Goal: Transaction & Acquisition: Purchase product/service

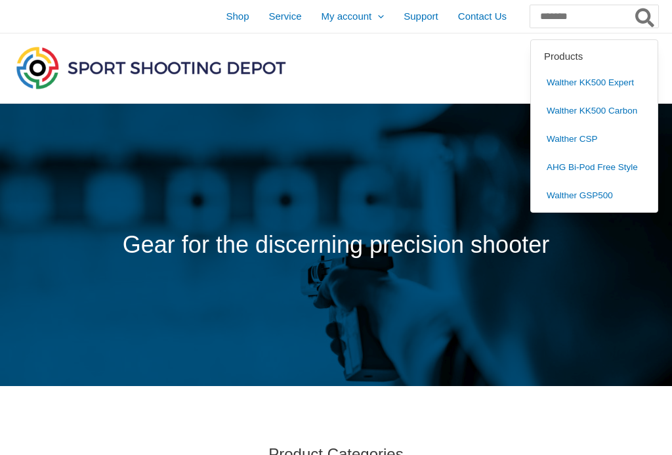
type input "*******"
click at [645, 16] on button "Search" at bounding box center [645, 16] width 26 height 22
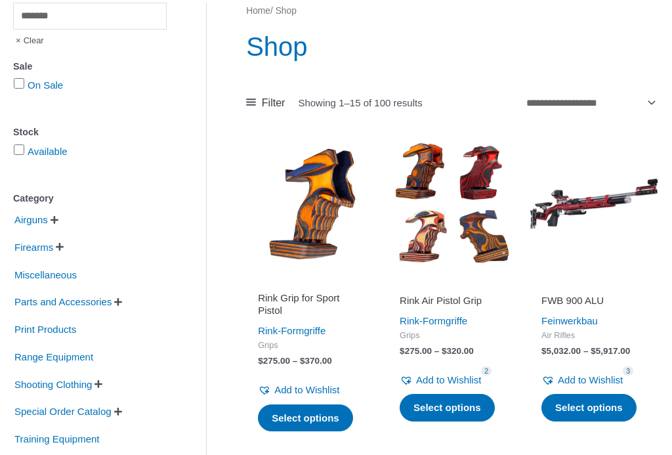
scroll to position [140, 0]
click at [45, 224] on span "Airguns" at bounding box center [31, 220] width 36 height 22
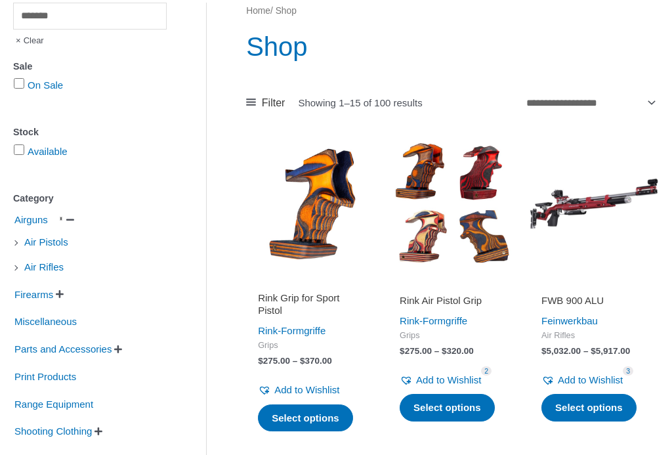
click at [67, 242] on span "Air Pistols" at bounding box center [46, 242] width 47 height 22
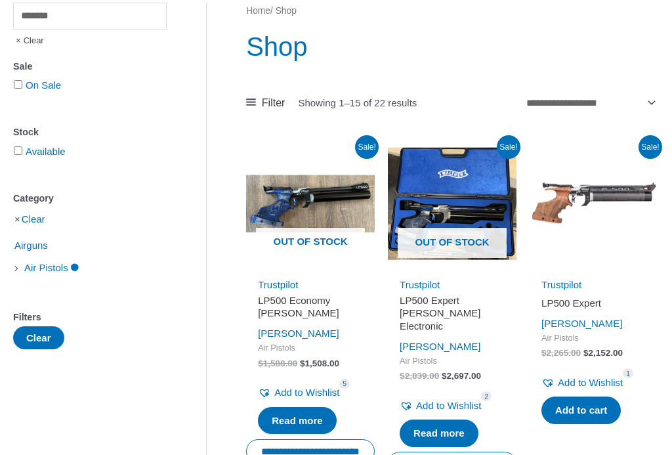
click at [23, 243] on span "Airguns" at bounding box center [31, 245] width 36 height 22
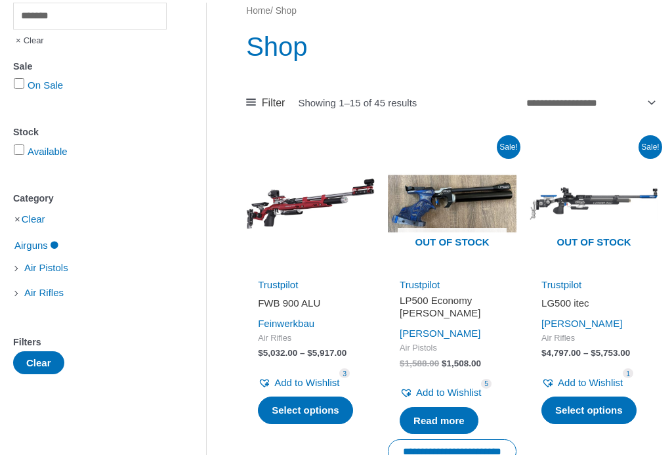
click at [24, 270] on span "Air Pistols" at bounding box center [46, 267] width 47 height 22
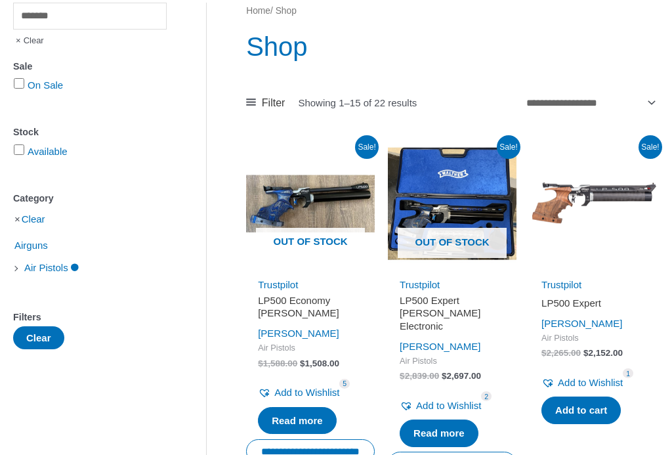
click at [56, 273] on span "Air Pistols" at bounding box center [46, 267] width 47 height 22
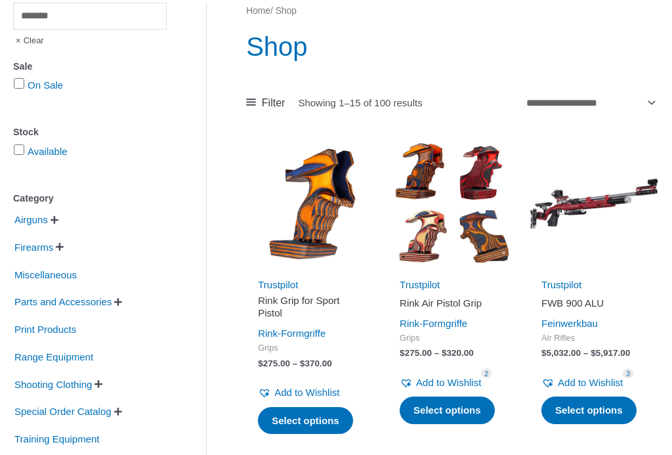
click at [113, 303] on span "Parts and Accessories" at bounding box center [63, 302] width 100 height 22
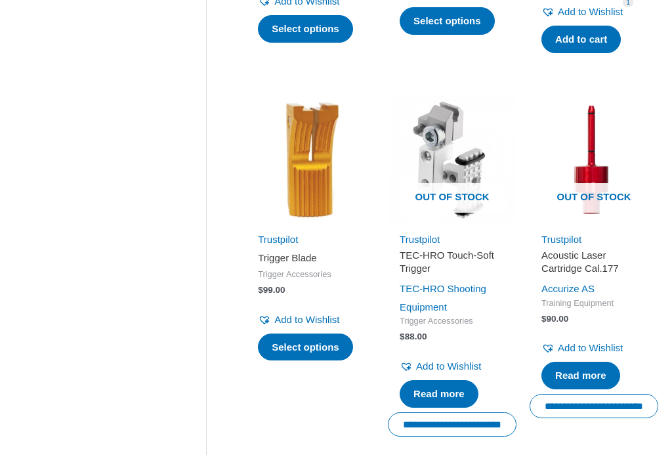
scroll to position [1194, 0]
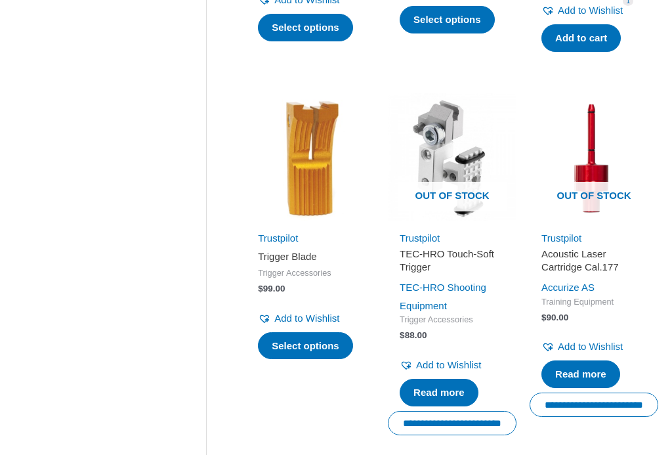
click at [305, 195] on img at bounding box center [310, 157] width 129 height 129
